Goal: Task Accomplishment & Management: Complete application form

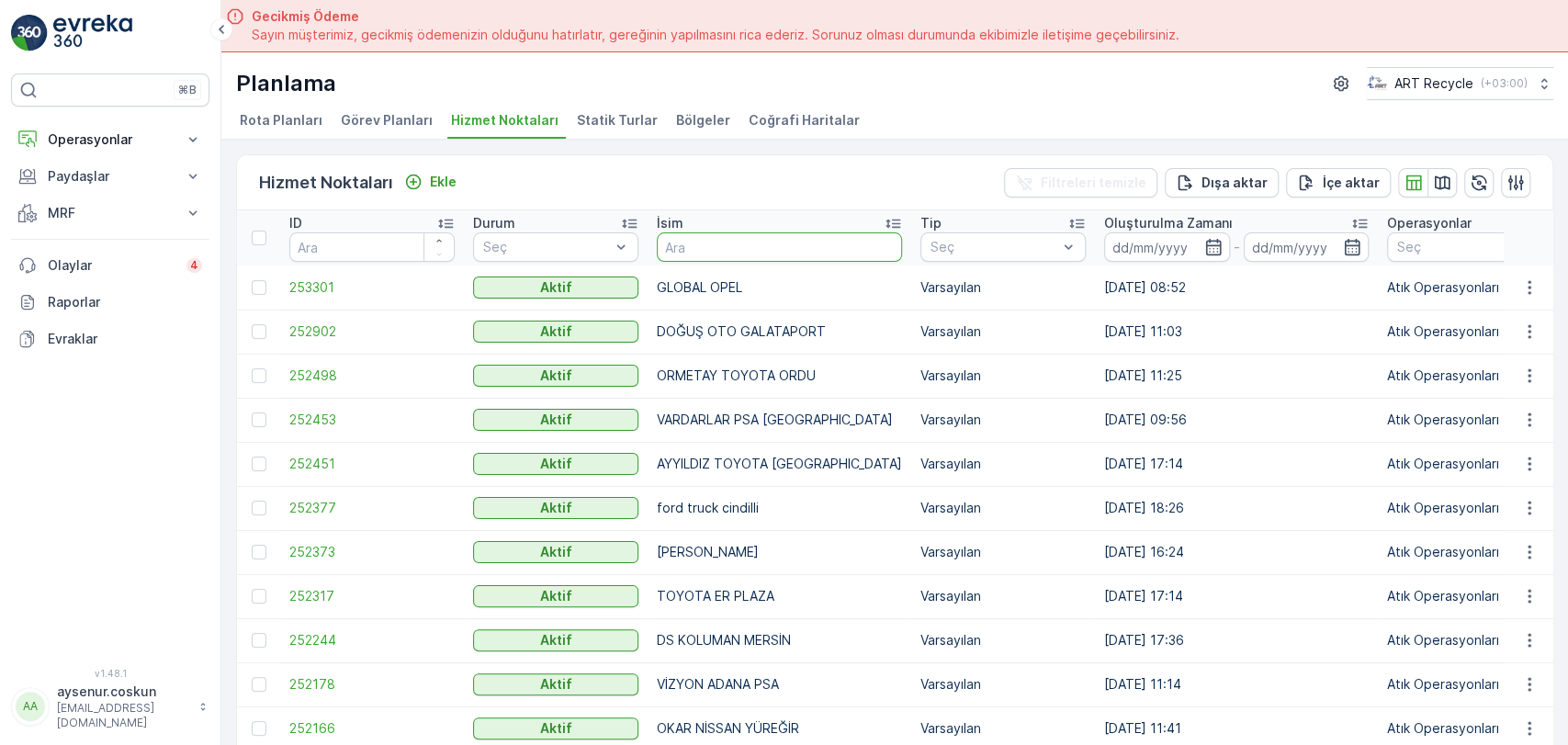
click at [773, 249] on input "text" at bounding box center [779, 247] width 245 height 29
type input "İS"
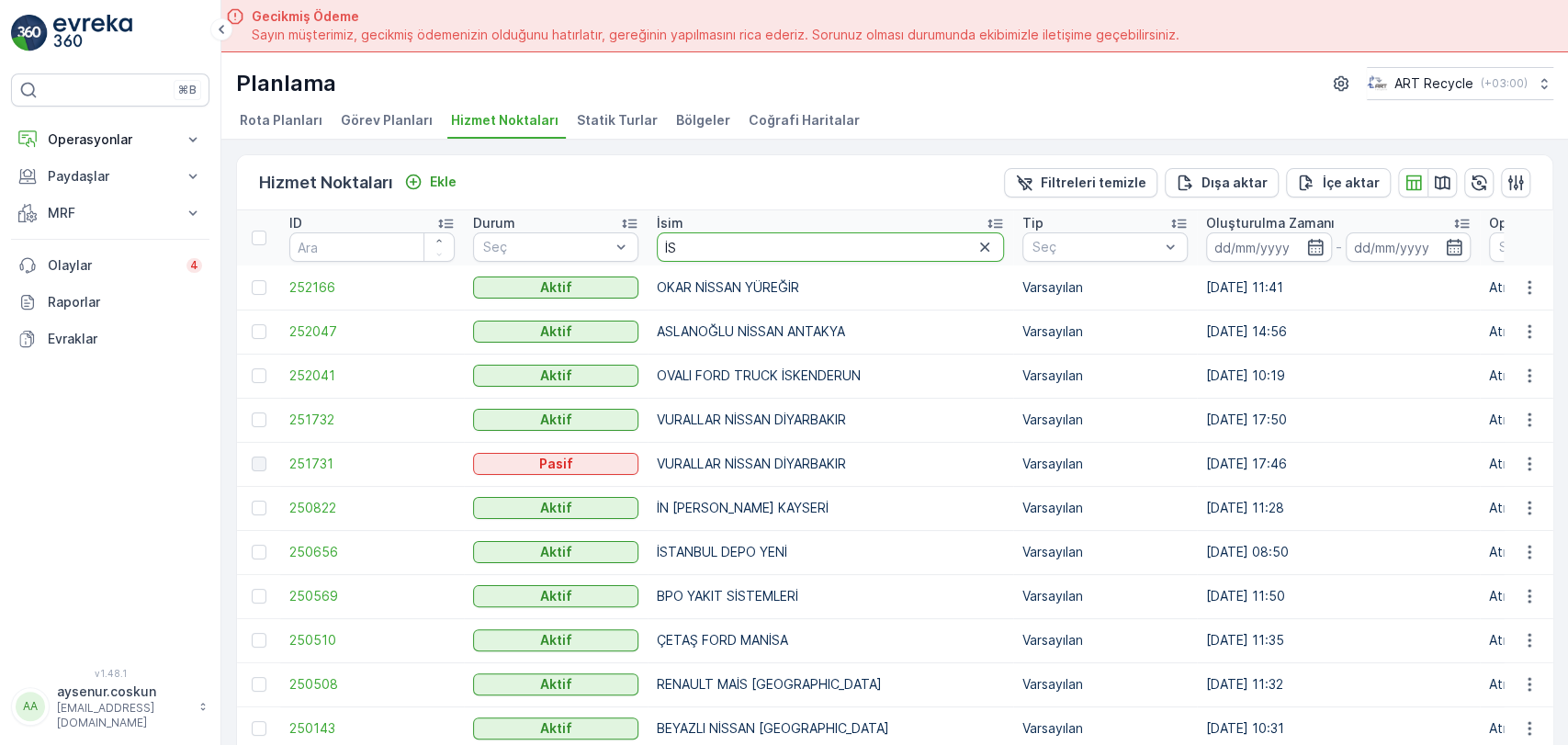
click at [756, 233] on input "İS" at bounding box center [830, 247] width 347 height 29
type input "[GEOGRAPHIC_DATA]"
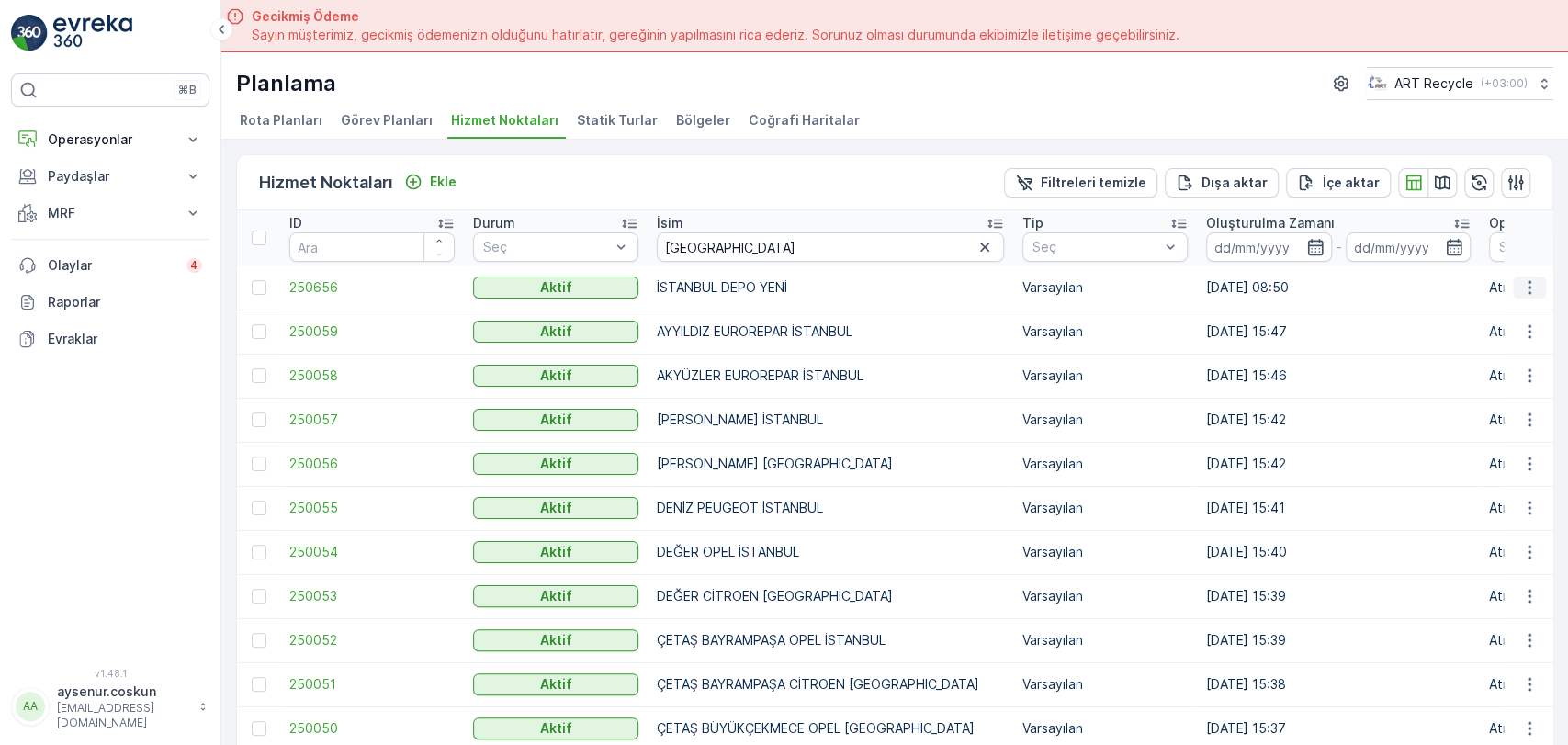
click at [1531, 289] on icon "button" at bounding box center [1529, 287] width 18 height 18
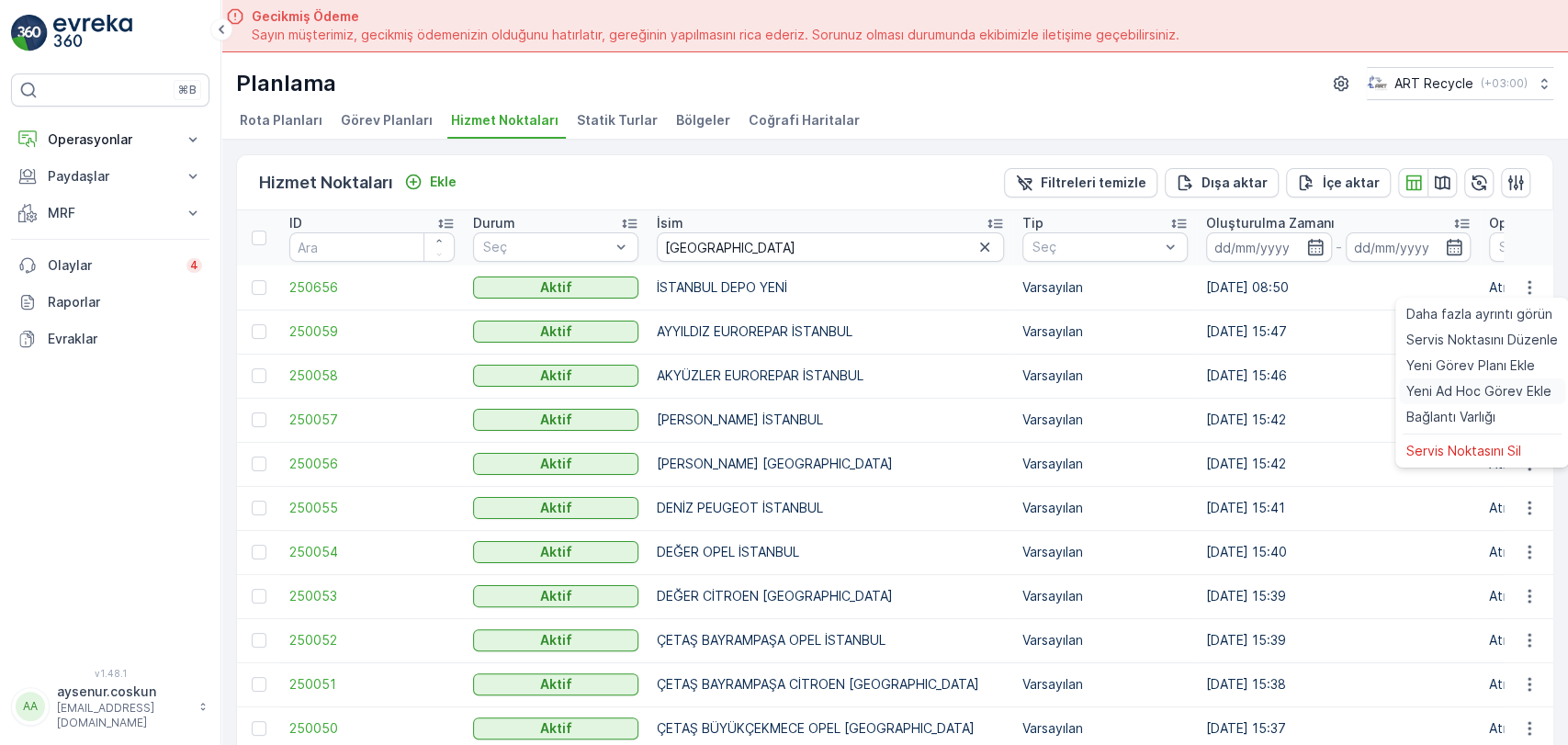
click at [1492, 388] on span "Yeni Ad Hoc Görev Ekle" at bounding box center [1479, 391] width 145 height 18
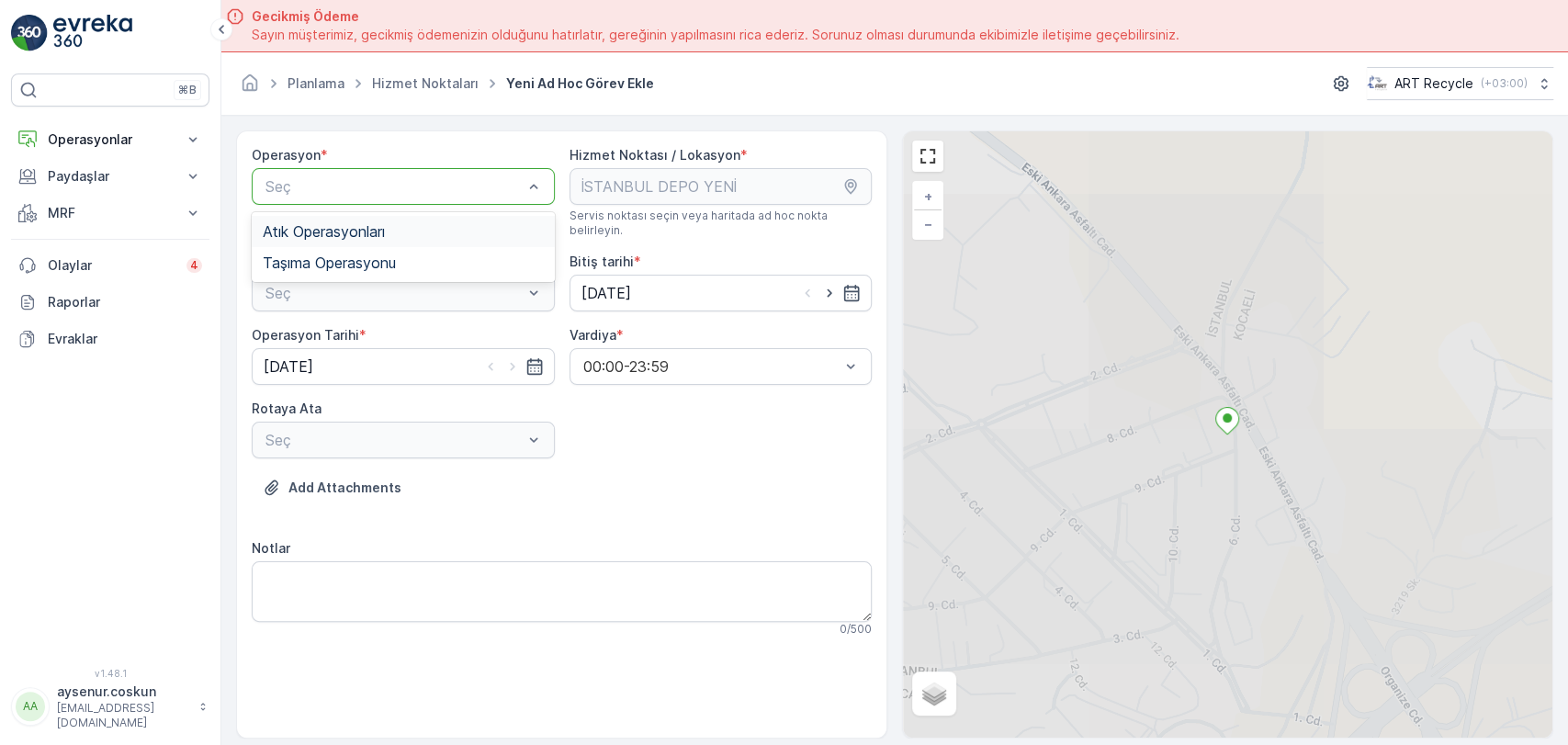
click at [361, 225] on span "Atık Operasyonları" at bounding box center [323, 231] width 123 height 16
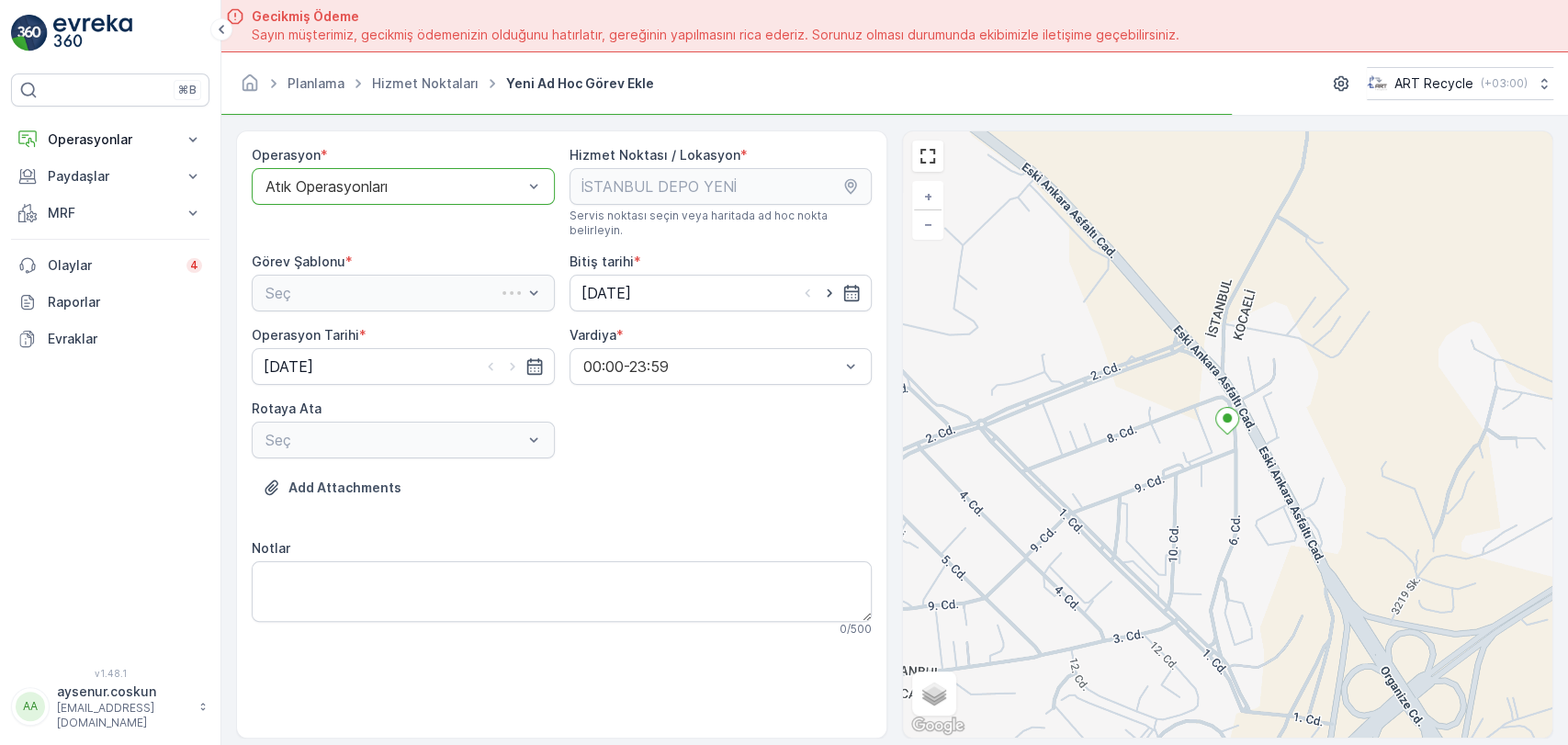
click at [372, 278] on div "Seç" at bounding box center [403, 293] width 303 height 37
click at [361, 285] on div at bounding box center [393, 293] width 261 height 16
click at [365, 330] on div "Atık Toplama" at bounding box center [403, 337] width 281 height 16
click at [373, 437] on div "Seç" at bounding box center [403, 440] width 303 height 37
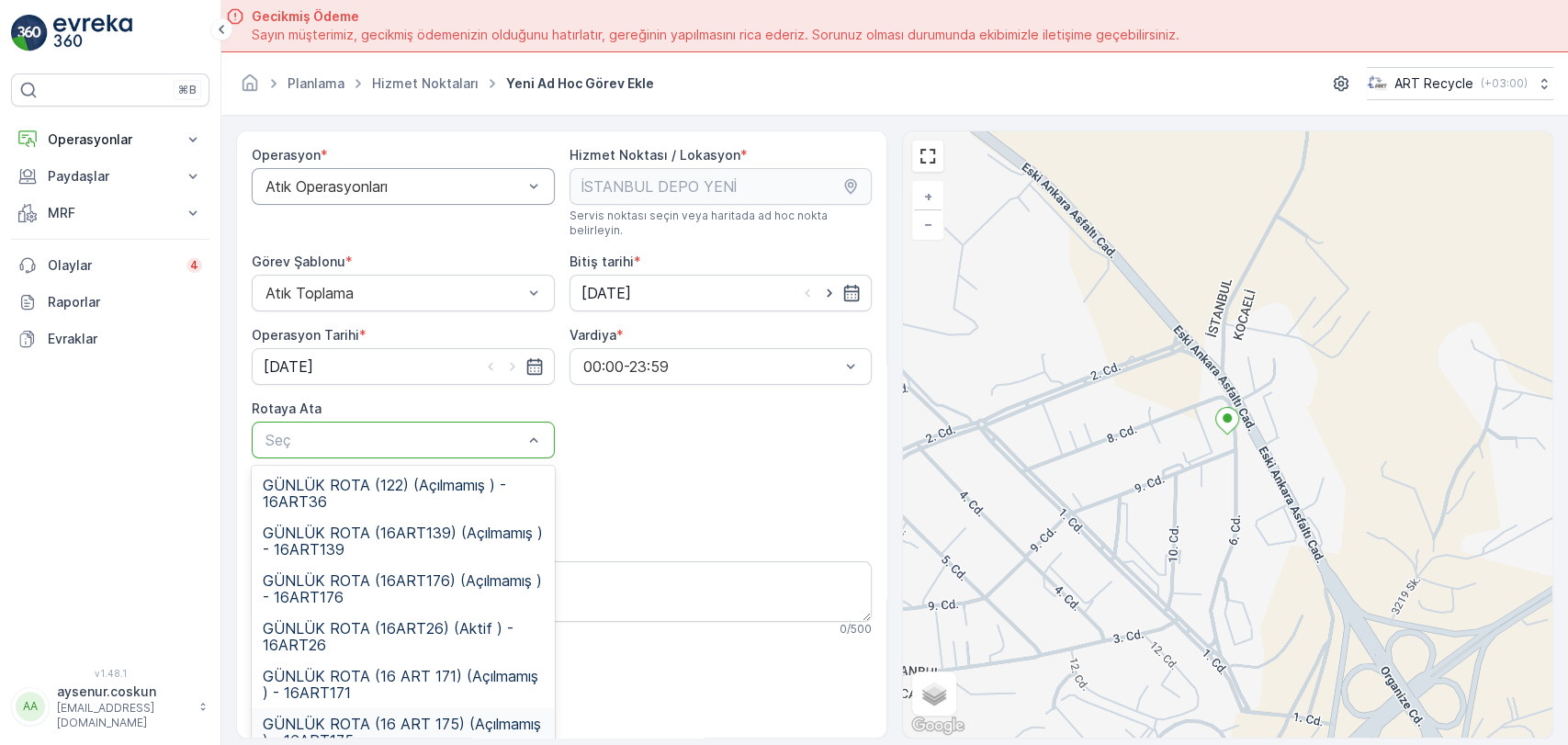
click at [410, 716] on span "GÜNLÜK ROTA (16 ART 175) (Açılmamış ) - 16ART175" at bounding box center [403, 732] width 281 height 33
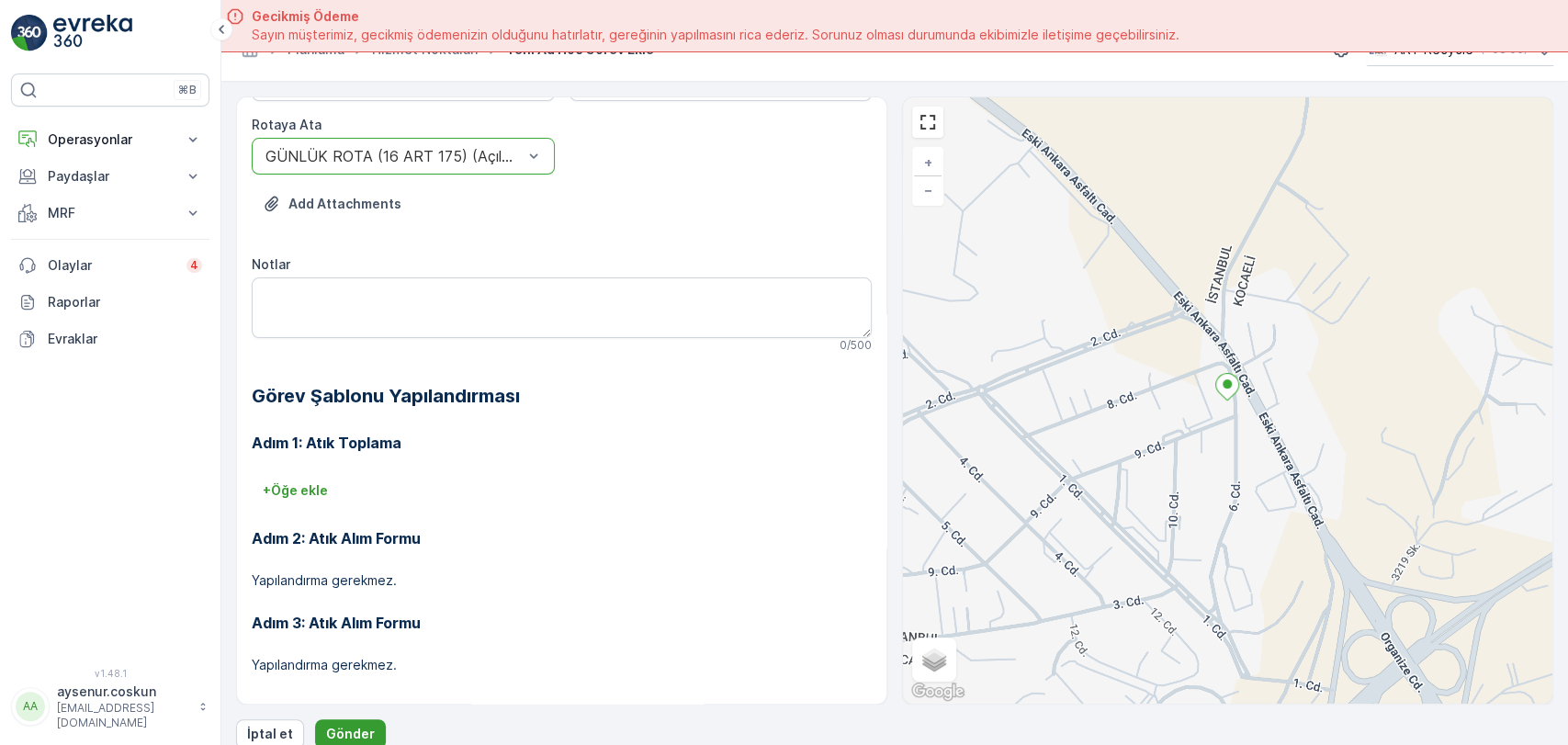
scroll to position [51, 0]
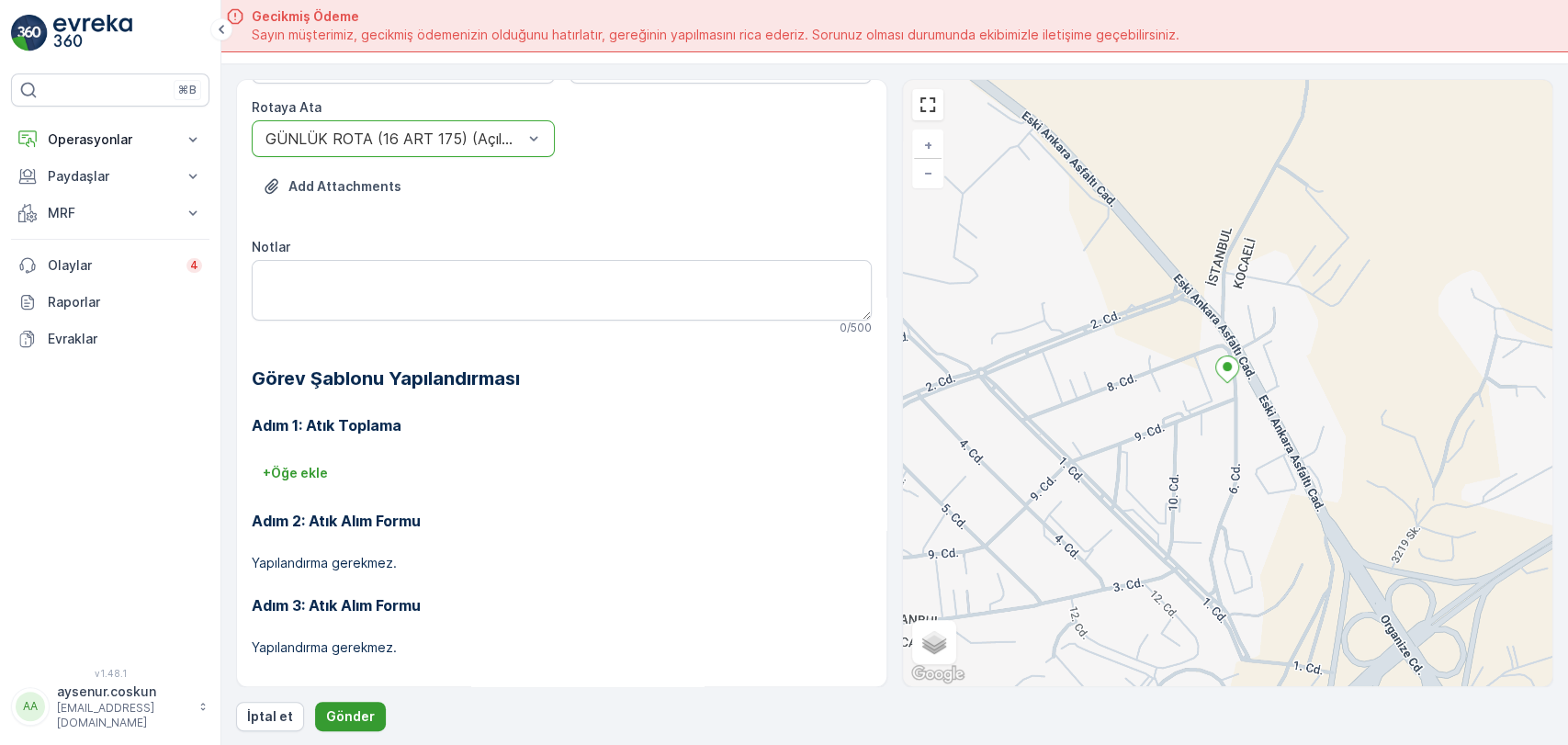
click at [367, 710] on p "Gönder" at bounding box center [350, 716] width 48 height 18
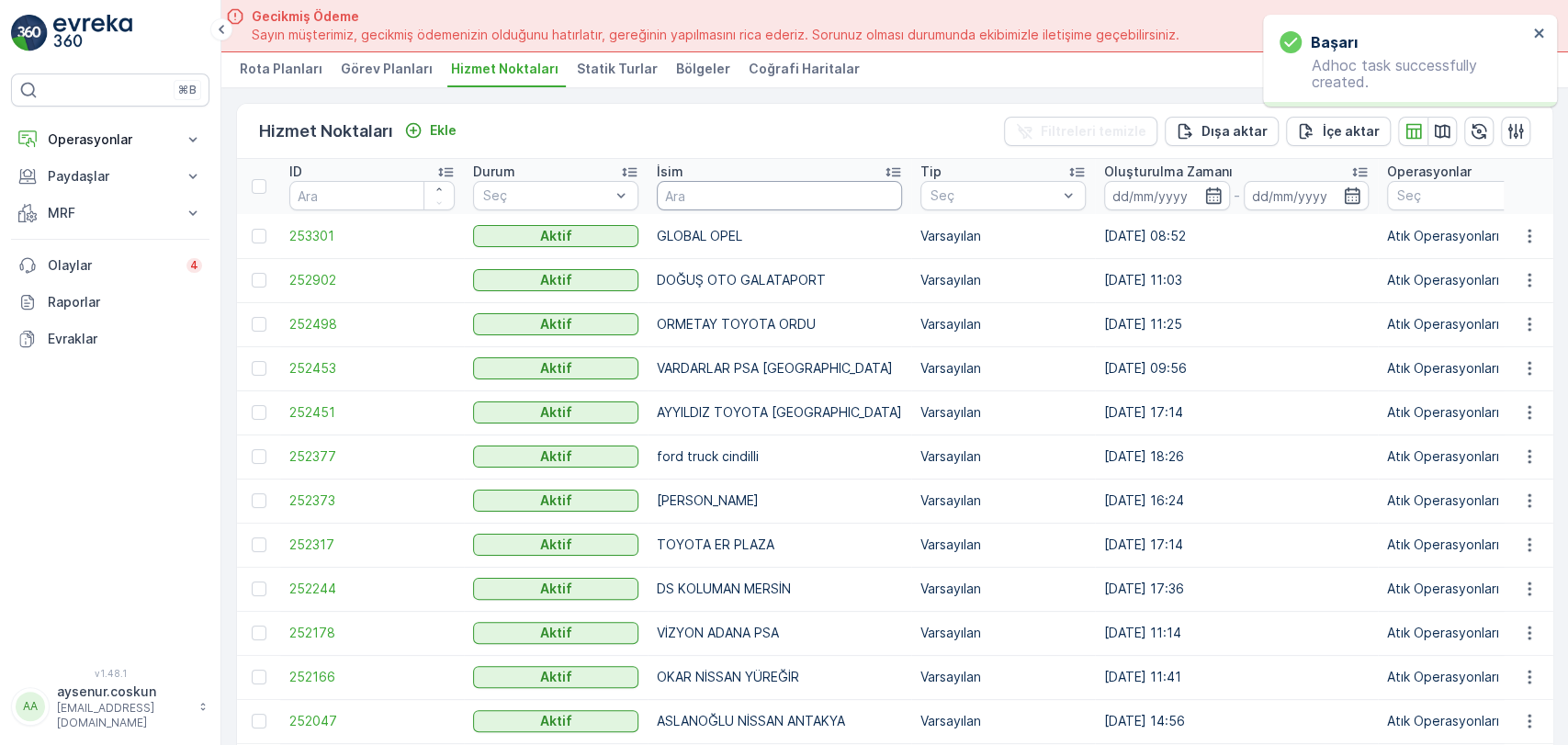
click at [689, 195] on input "text" at bounding box center [779, 195] width 245 height 29
type input "STAR"
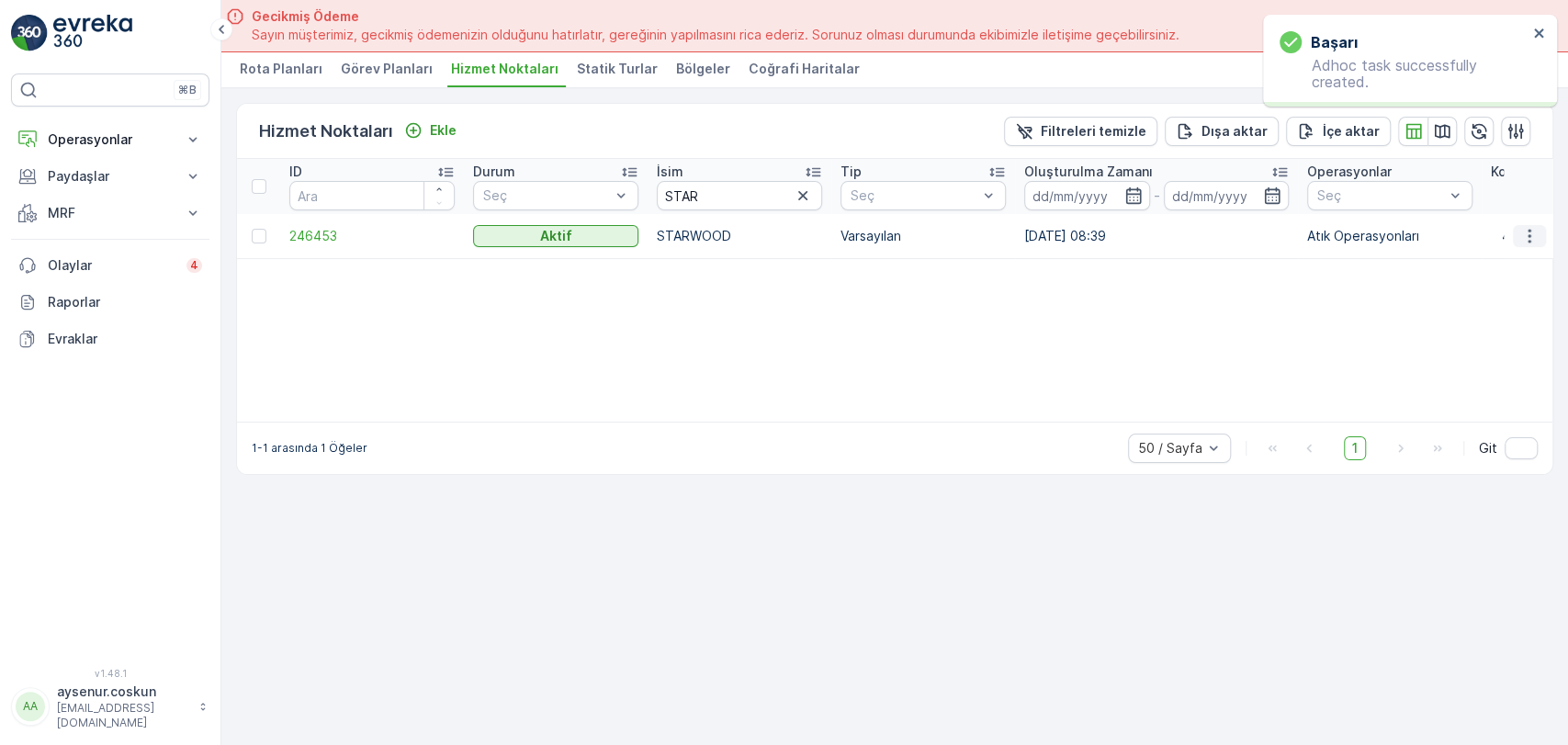
click at [1525, 230] on icon "button" at bounding box center [1529, 236] width 18 height 18
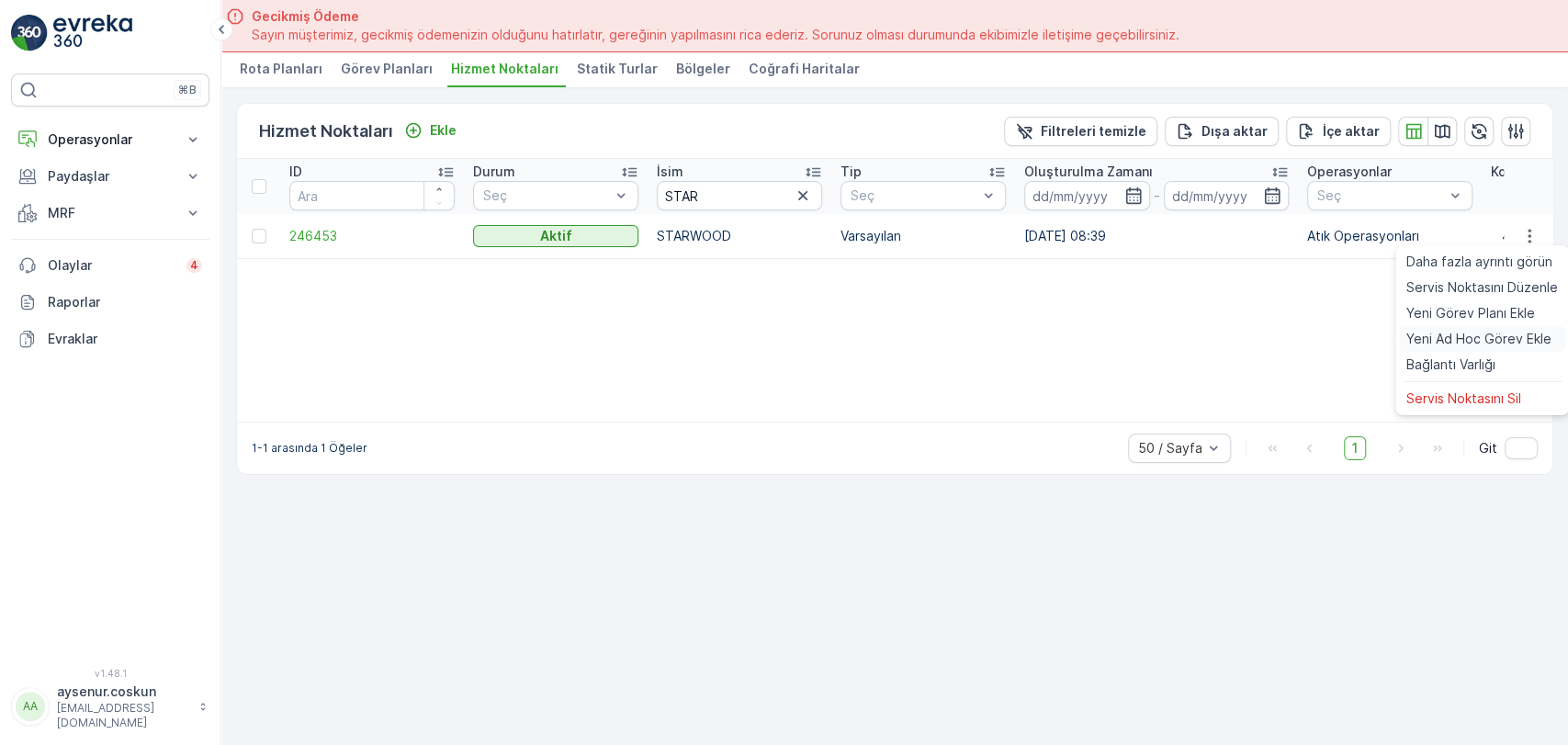
click at [1477, 334] on span "Yeni Ad Hoc Görev Ekle" at bounding box center [1479, 338] width 145 height 18
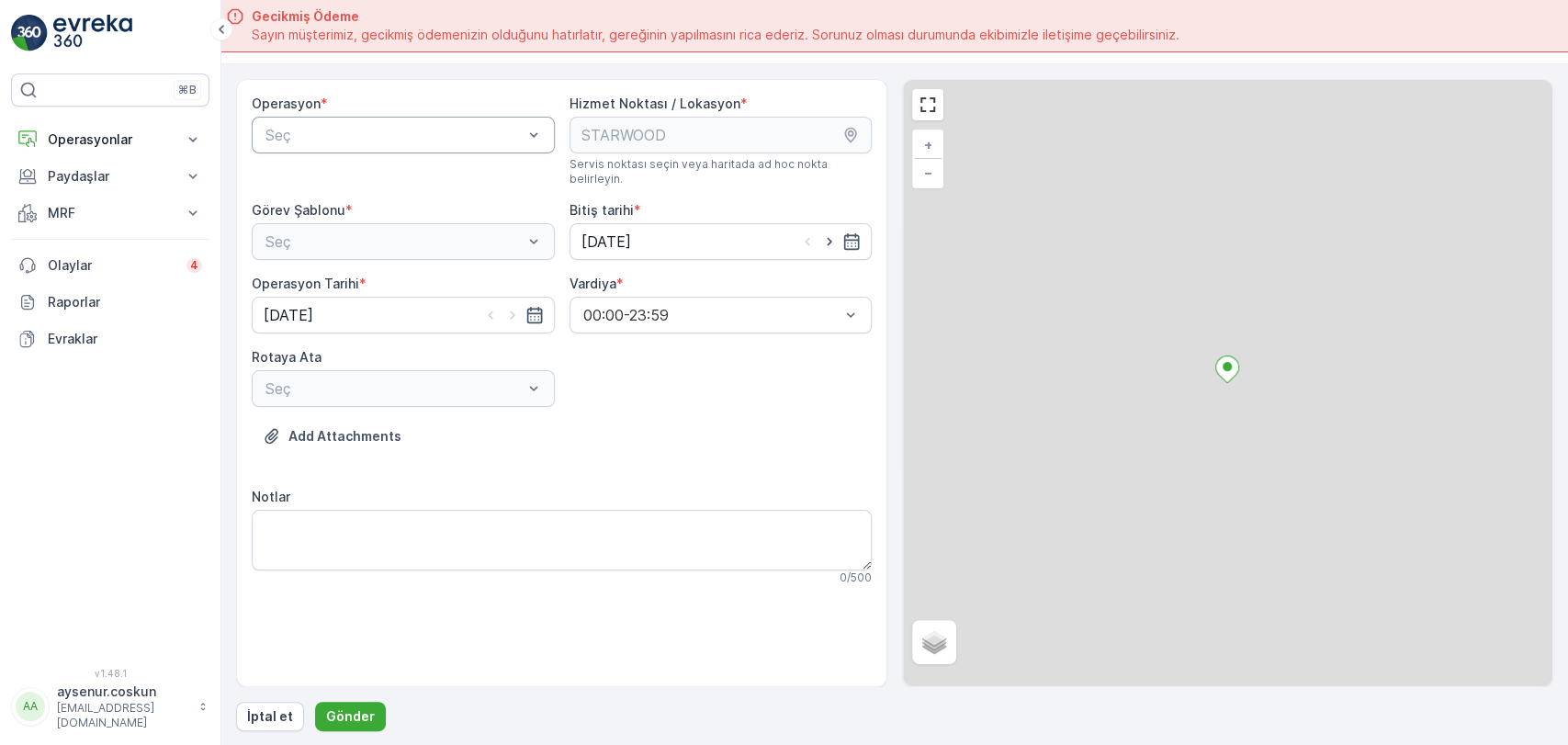
click at [481, 146] on div "Seç" at bounding box center [403, 135] width 303 height 37
click at [453, 176] on div "Atık Operasyonları" at bounding box center [403, 180] width 281 height 16
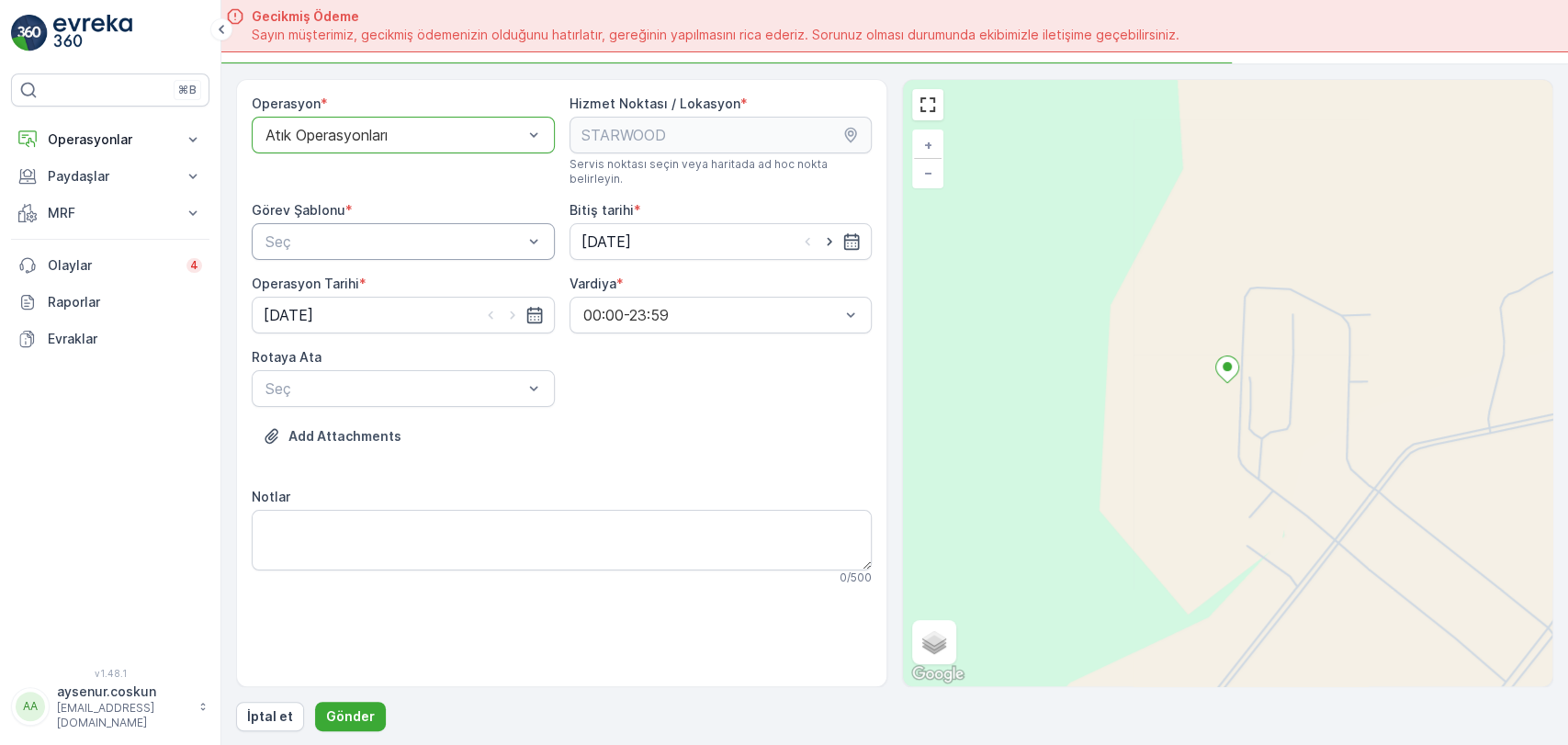
click at [432, 234] on div at bounding box center [393, 241] width 261 height 16
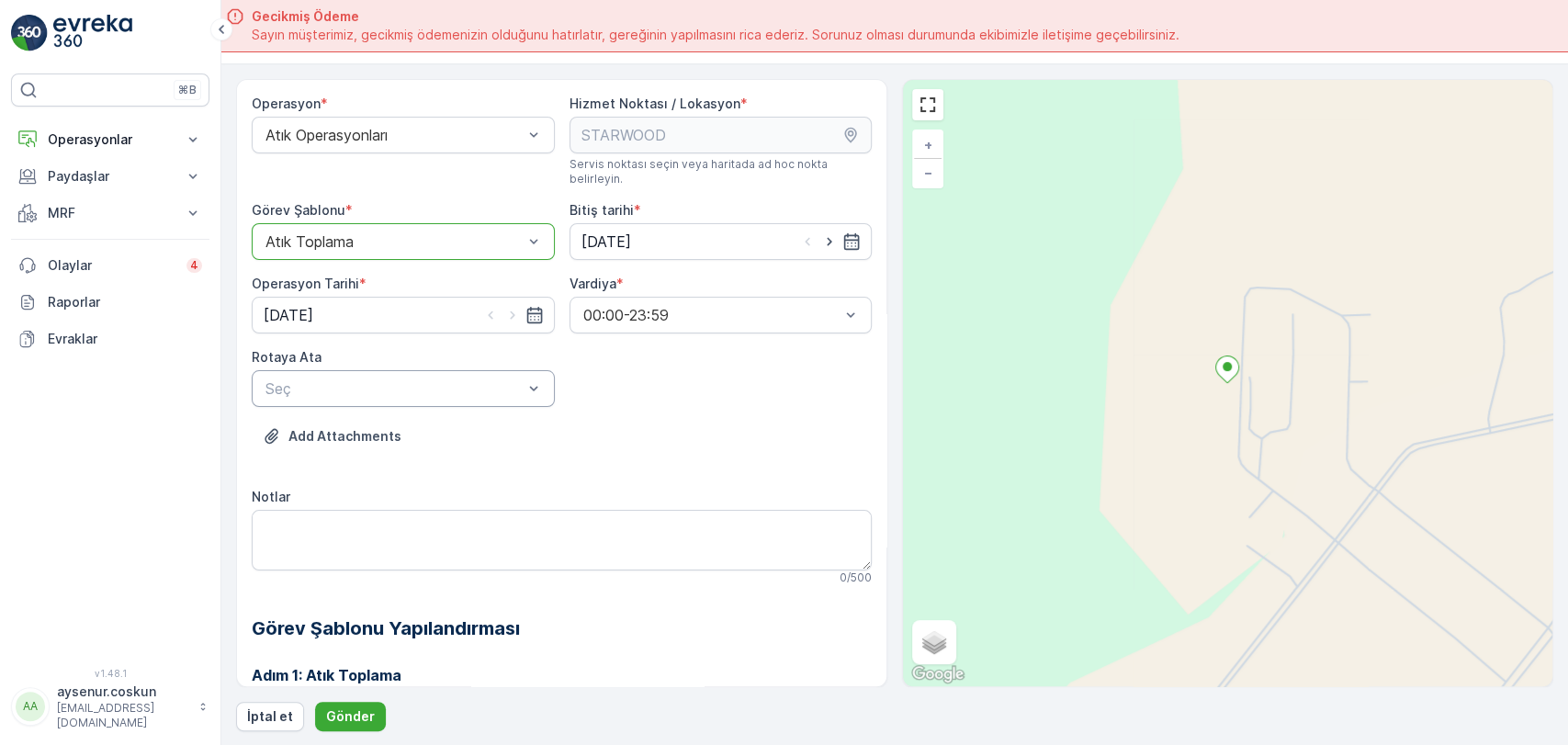
click at [405, 380] on div at bounding box center [393, 388] width 261 height 16
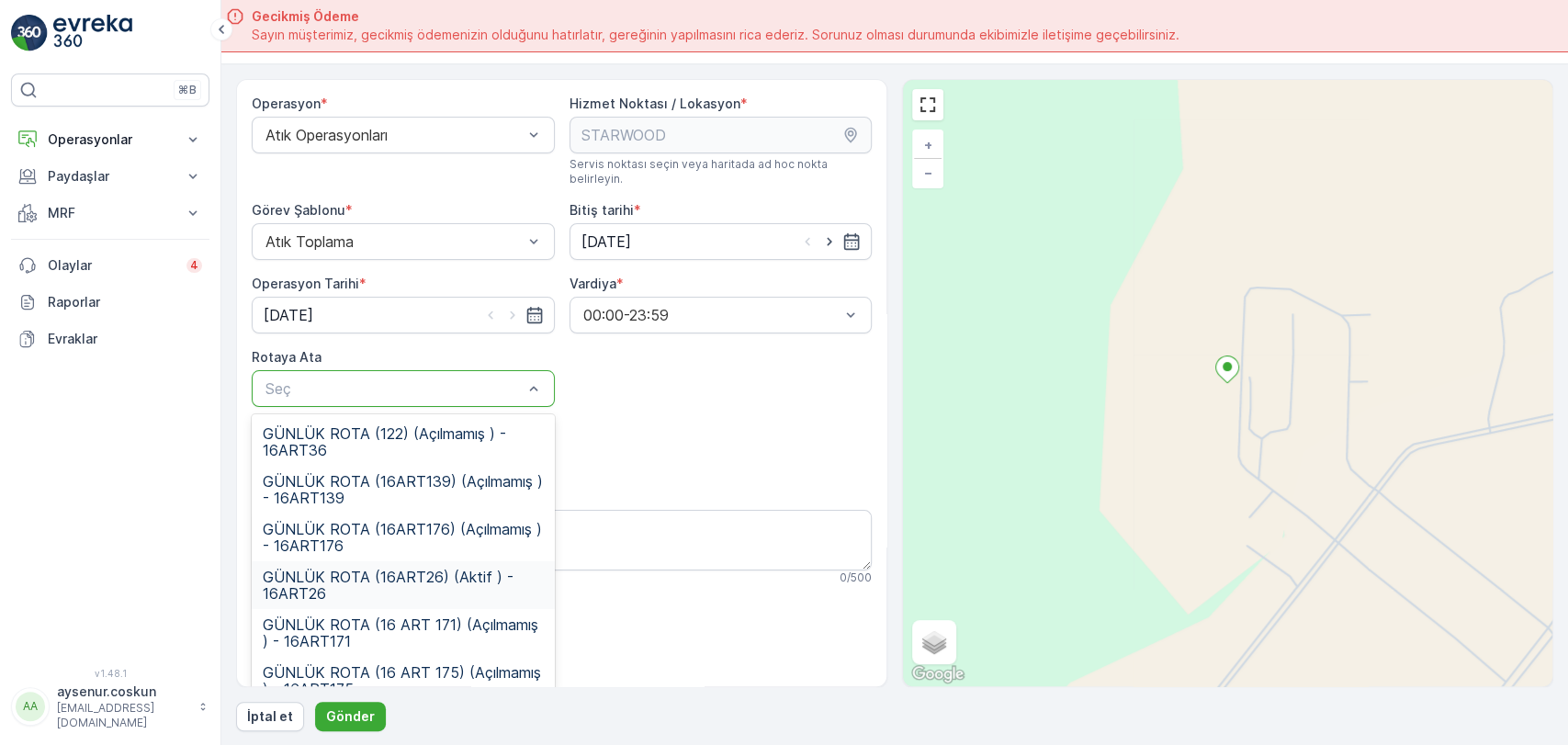
click at [403, 568] on span "GÜNLÜK ROTA (16ART26) (Aktif ) - 16ART26" at bounding box center [403, 584] width 281 height 33
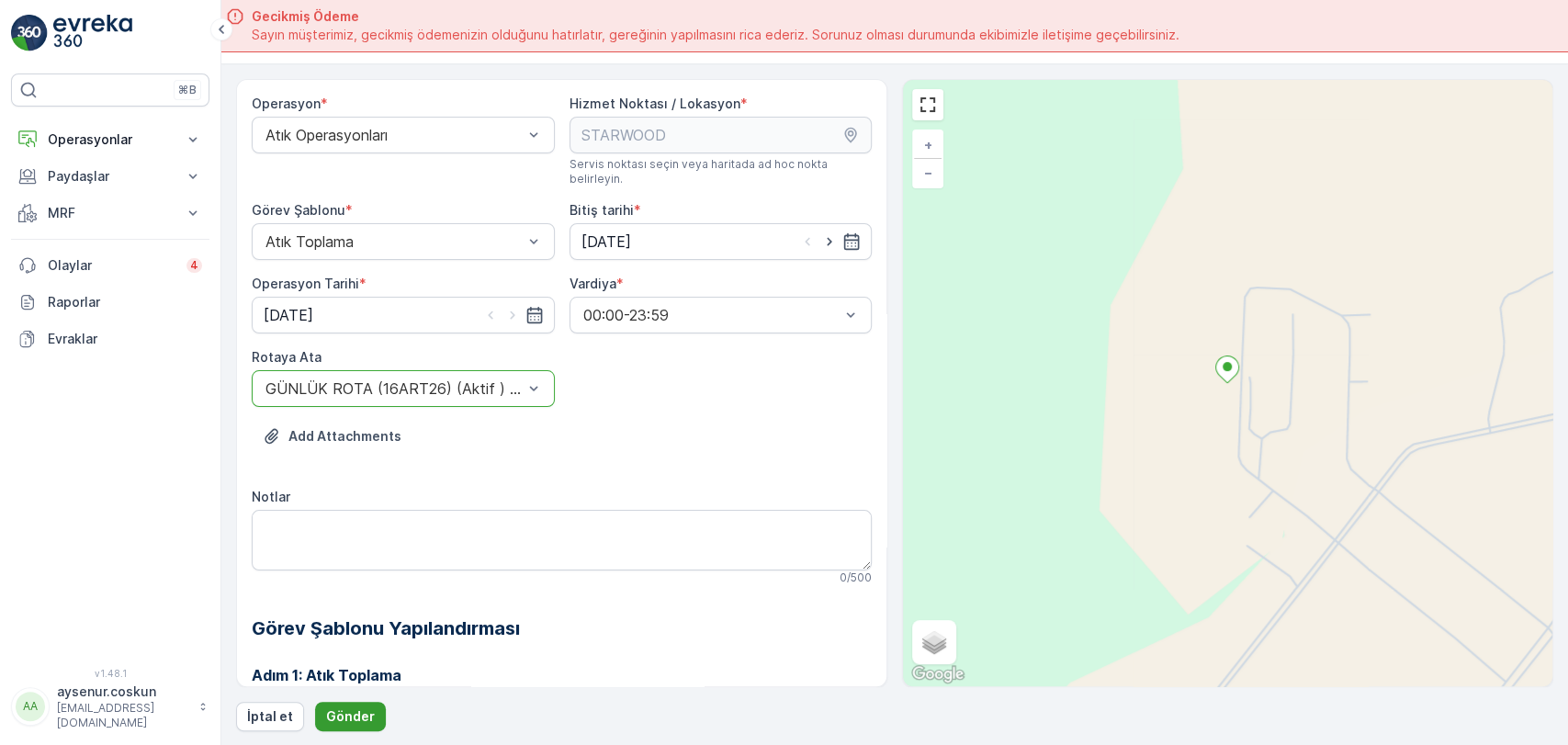
click at [345, 707] on p "Gönder" at bounding box center [350, 716] width 48 height 18
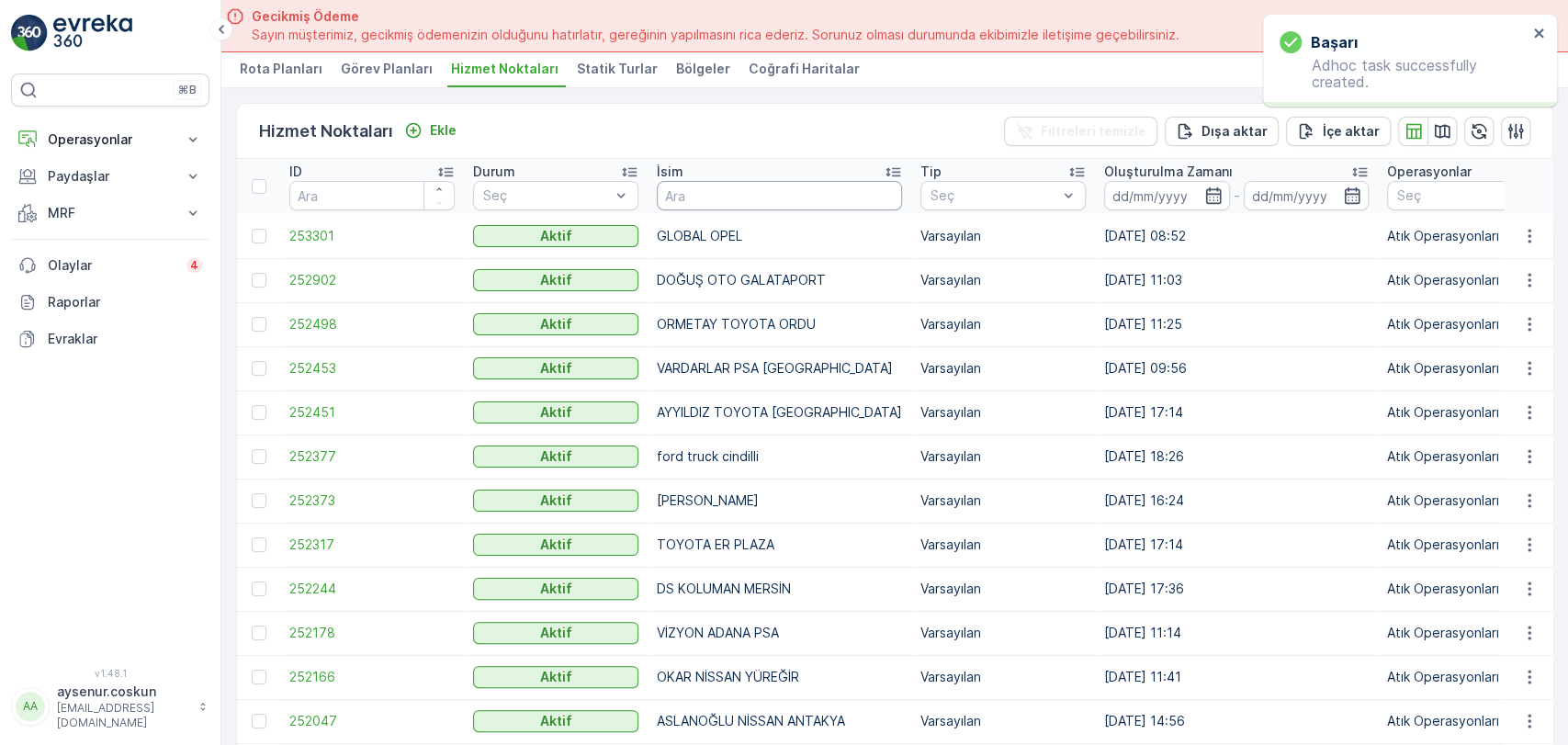
click at [745, 185] on input "text" at bounding box center [779, 195] width 245 height 29
type input "STARW"
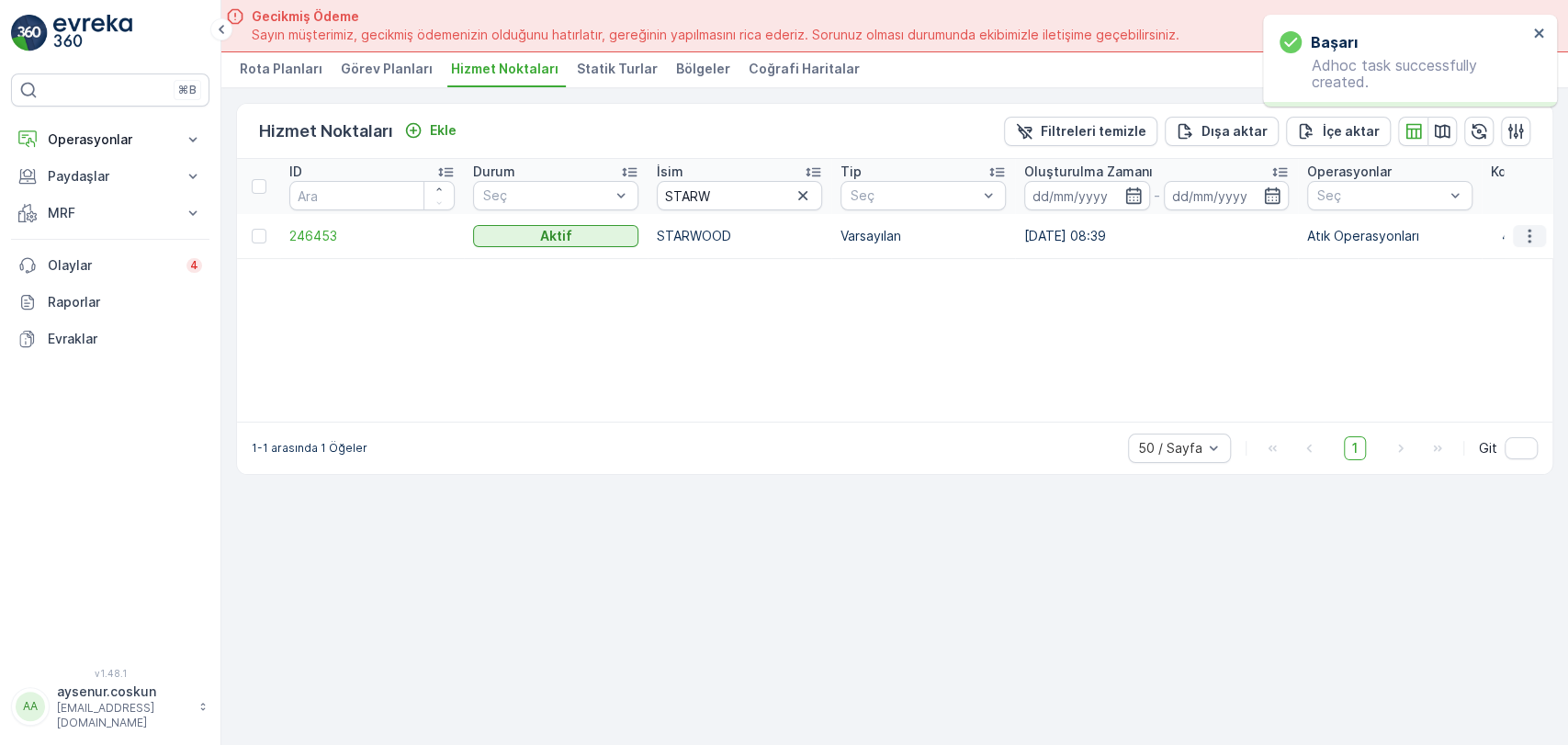
click at [1531, 232] on icon "button" at bounding box center [1529, 236] width 18 height 18
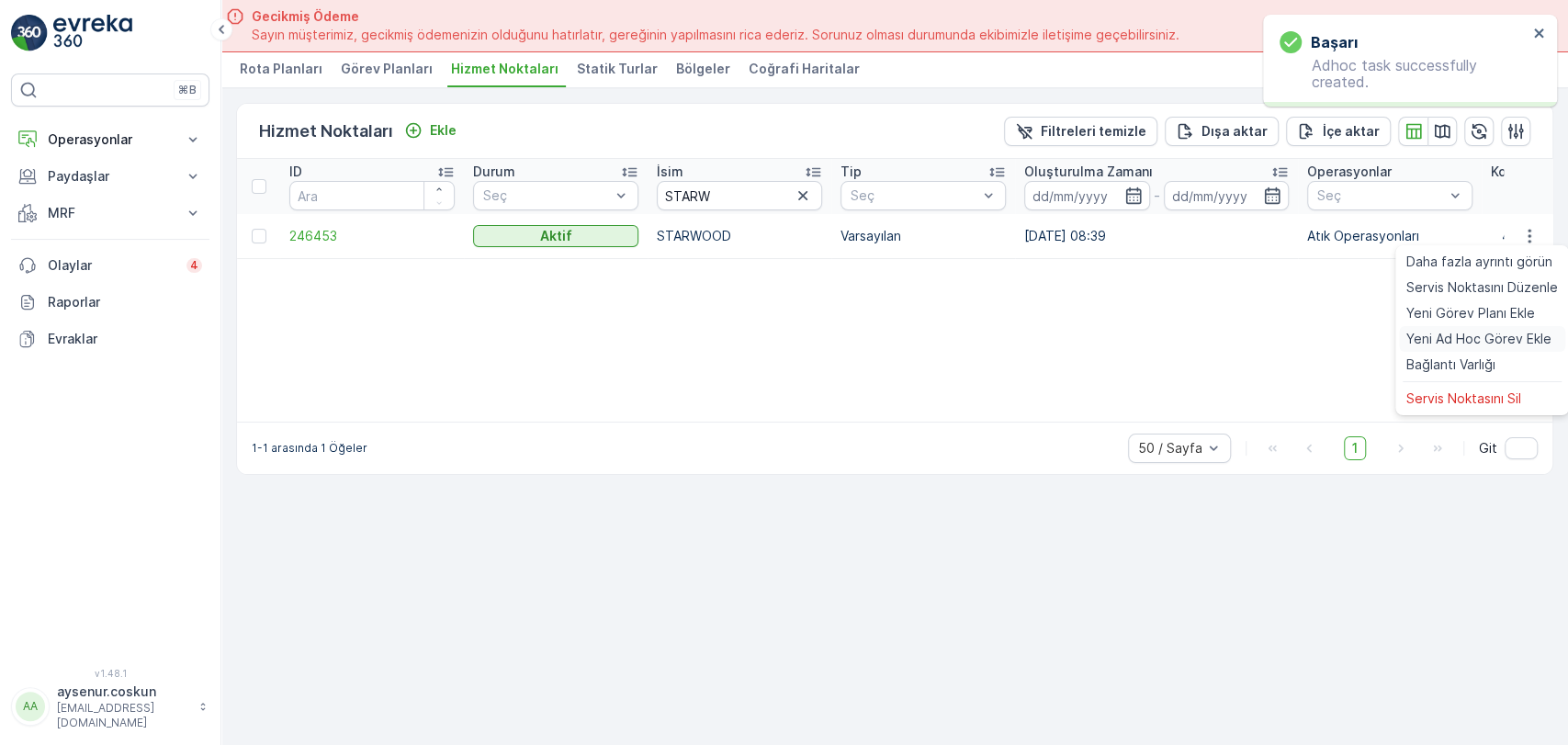
click at [1471, 344] on span "Yeni Ad Hoc Görev Ekle" at bounding box center [1479, 338] width 145 height 18
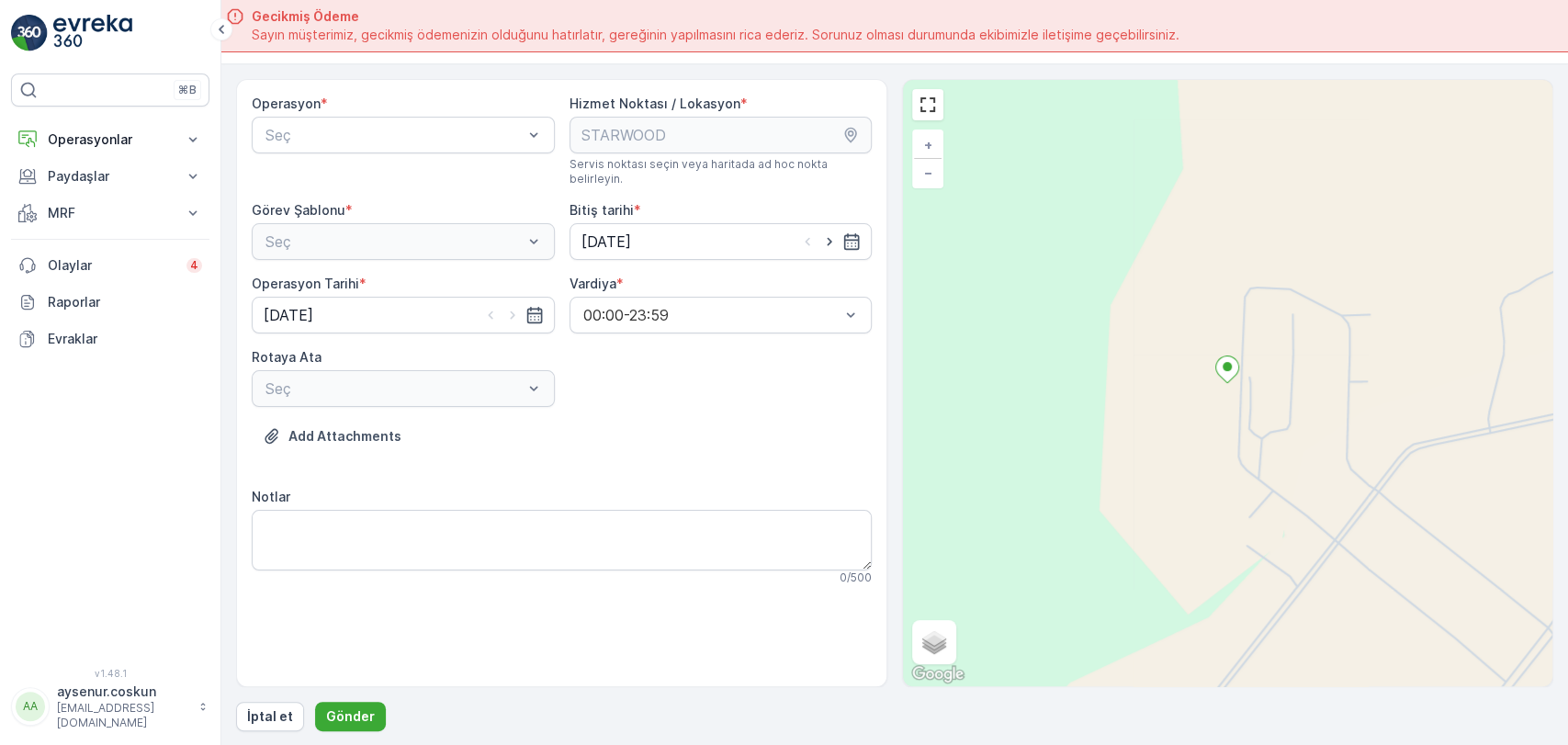
click at [427, 155] on div "Operasyon * Seç" at bounding box center [403, 141] width 303 height 92
click at [418, 144] on div "Seç" at bounding box center [403, 135] width 303 height 37
click at [407, 181] on div "Atık Operasyonları" at bounding box center [403, 180] width 281 height 16
click at [399, 234] on div at bounding box center [393, 241] width 261 height 16
click at [410, 278] on div "Atık Toplama" at bounding box center [403, 286] width 281 height 16
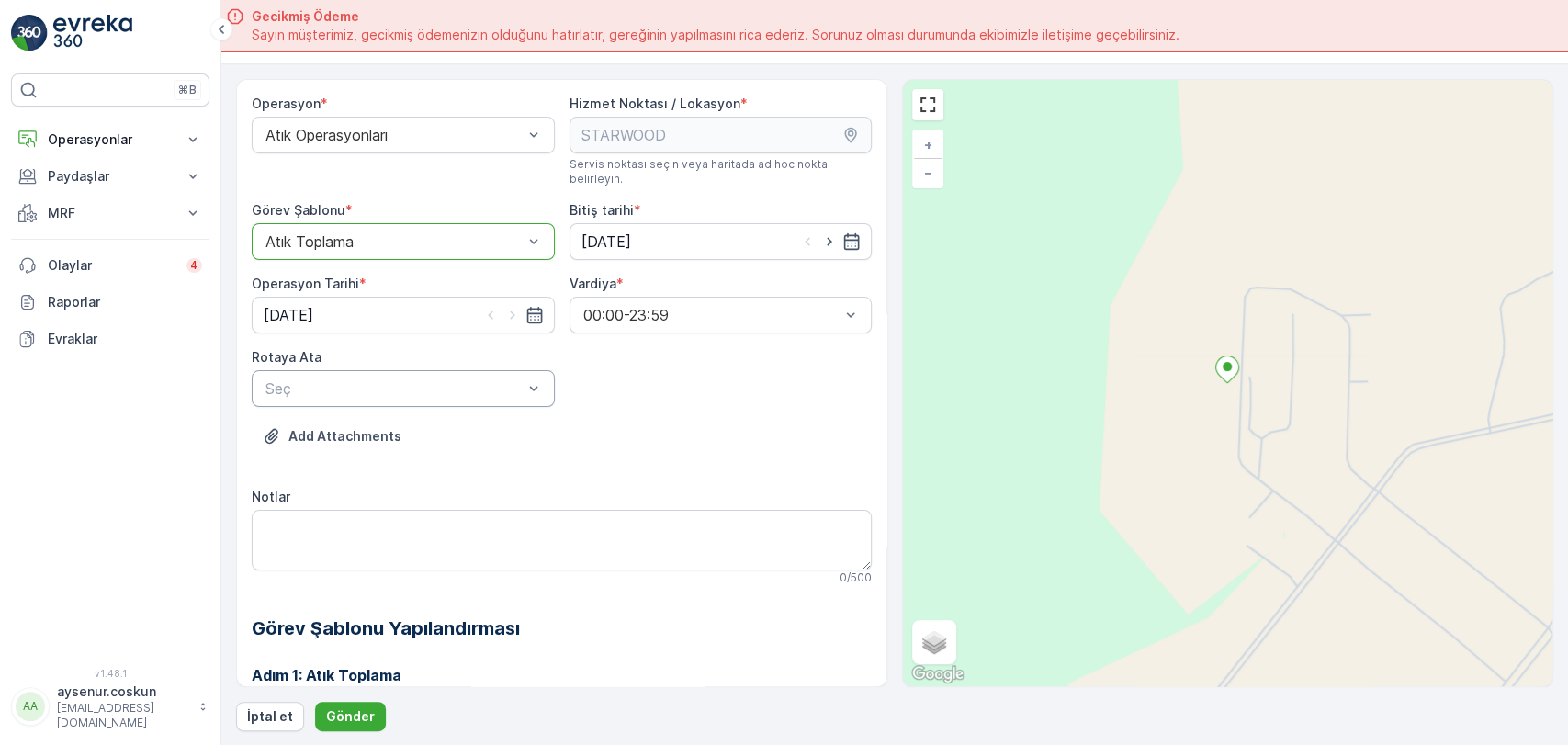
click at [363, 371] on div "Seç" at bounding box center [403, 389] width 303 height 37
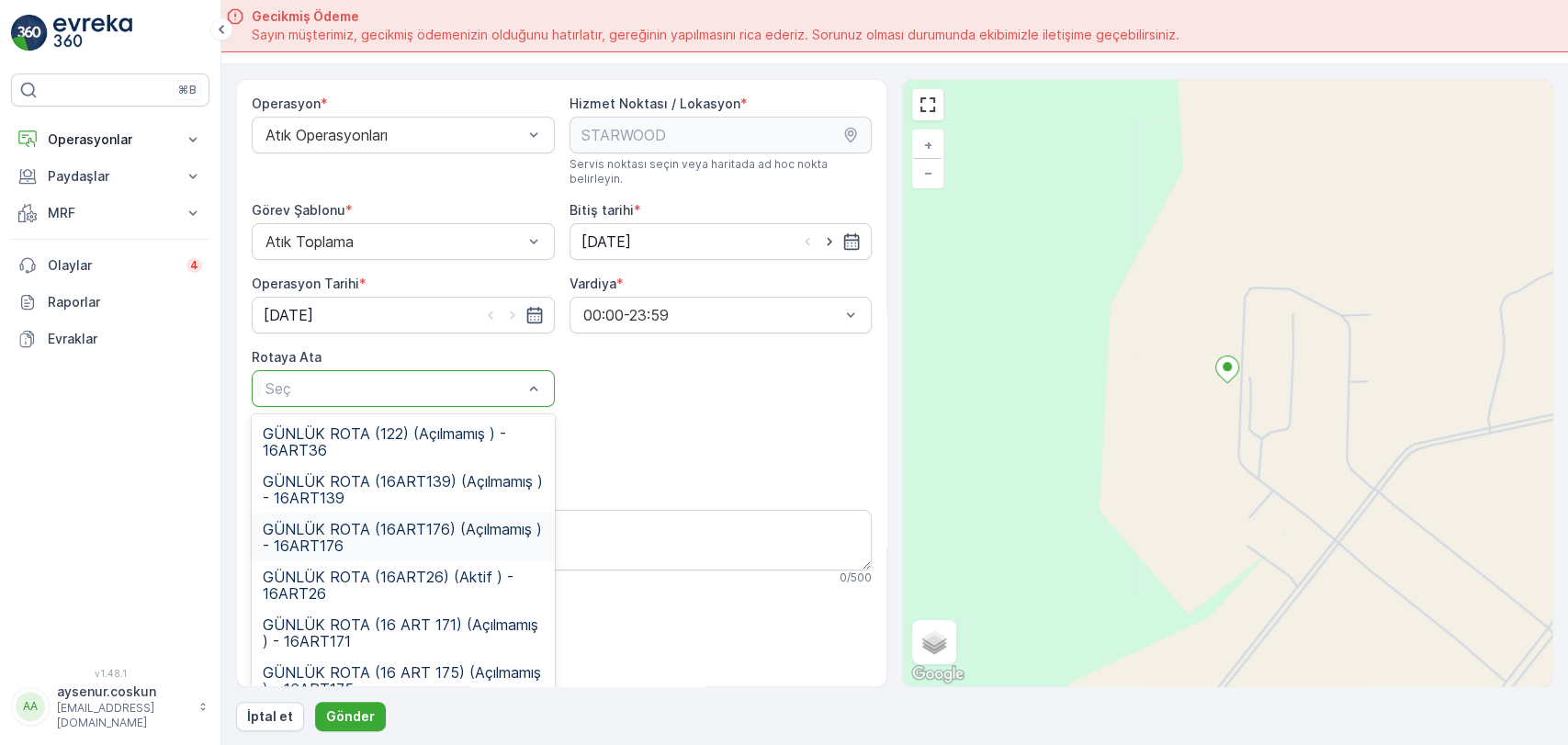
click at [409, 521] on span "GÜNLÜK ROTA (16ART176) (Açılmamış ) - 16ART176" at bounding box center [403, 537] width 281 height 33
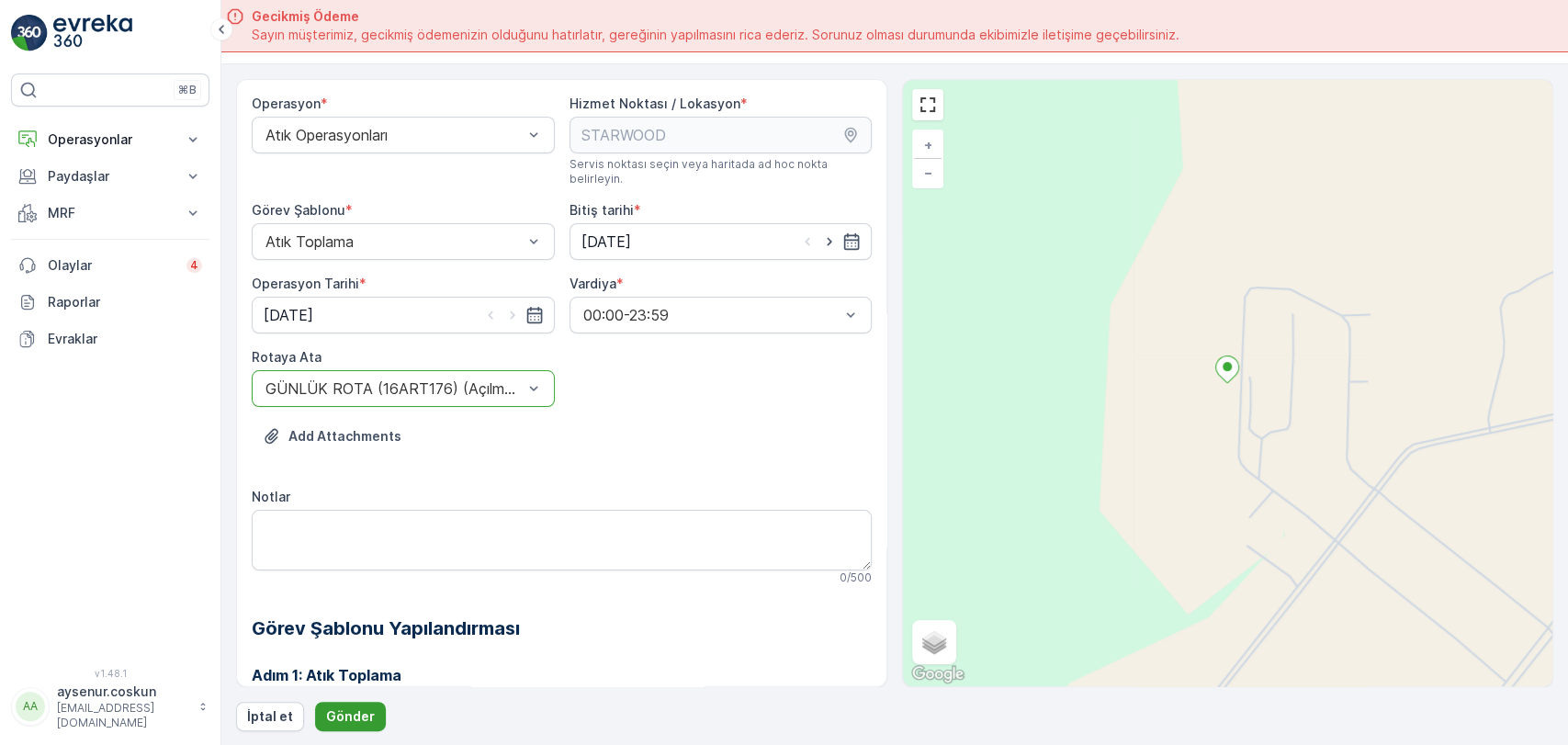
click at [355, 722] on p "Gönder" at bounding box center [350, 716] width 48 height 18
